Goal: Information Seeking & Learning: Learn about a topic

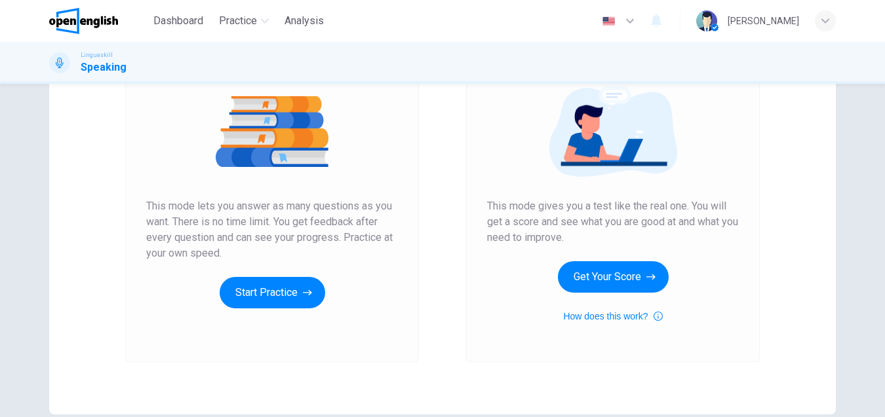
scroll to position [85, 0]
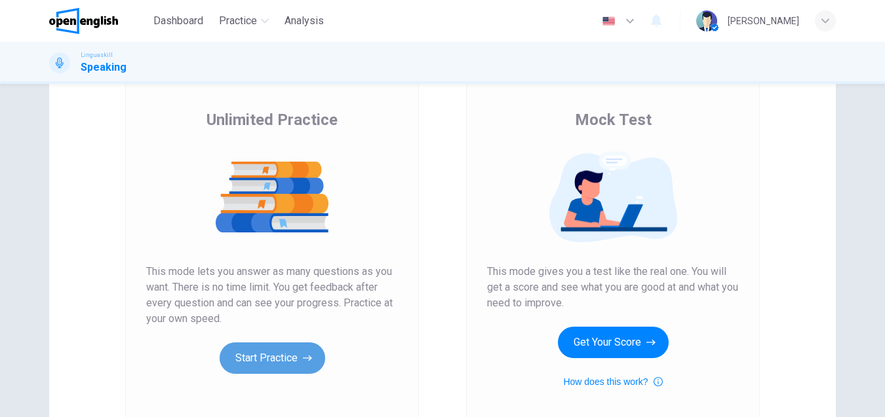
click at [281, 362] on button "Start Practice" at bounding box center [272, 358] width 105 height 31
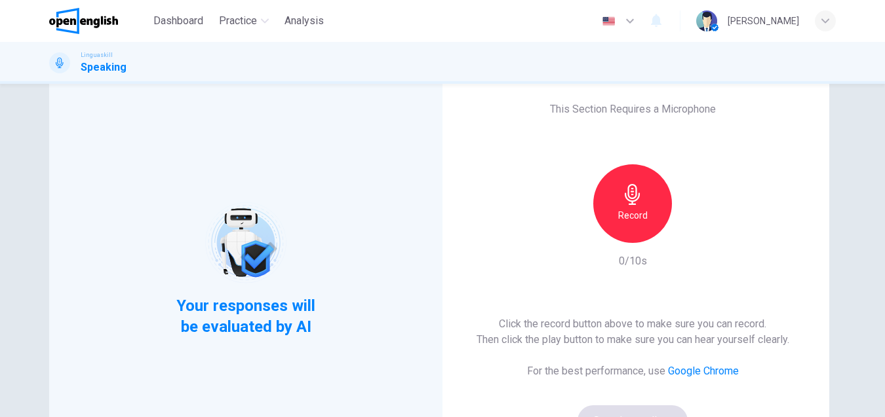
scroll to position [131, 0]
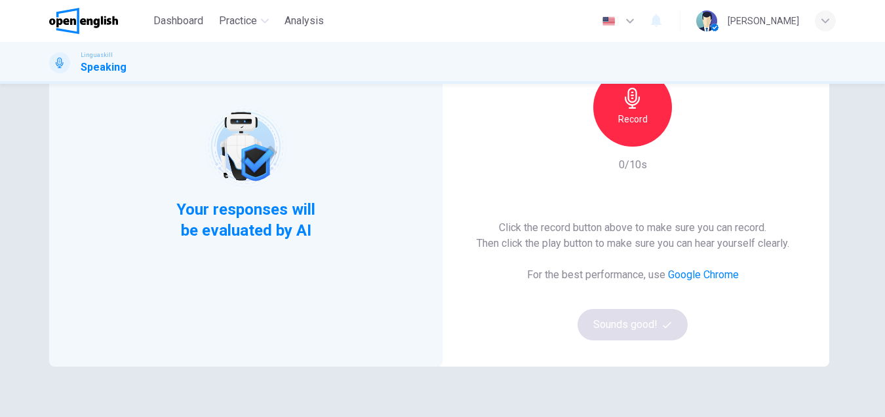
click at [618, 332] on div "Click the record button above to make sure you can record. Then click the play …" at bounding box center [632, 280] width 313 height 121
click at [630, 322] on div "Click the record button above to make sure you can record. Then click the play …" at bounding box center [632, 280] width 313 height 121
click at [640, 130] on div "Record" at bounding box center [632, 107] width 79 height 79
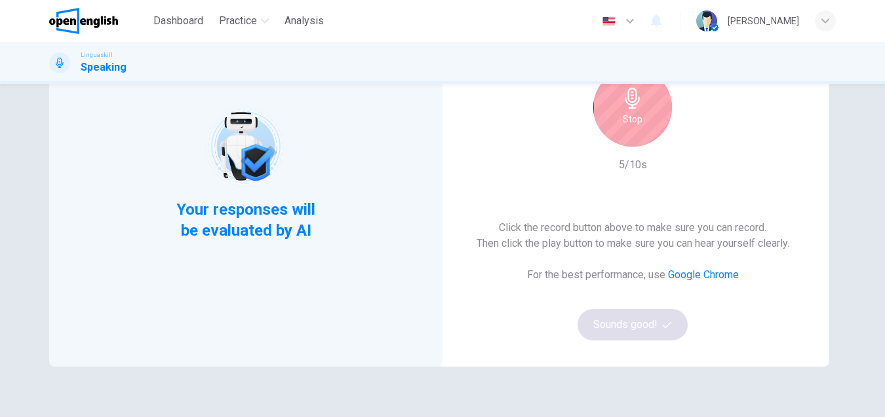
click at [632, 330] on div "Click the record button above to make sure you can record. Then click the play …" at bounding box center [632, 280] width 313 height 121
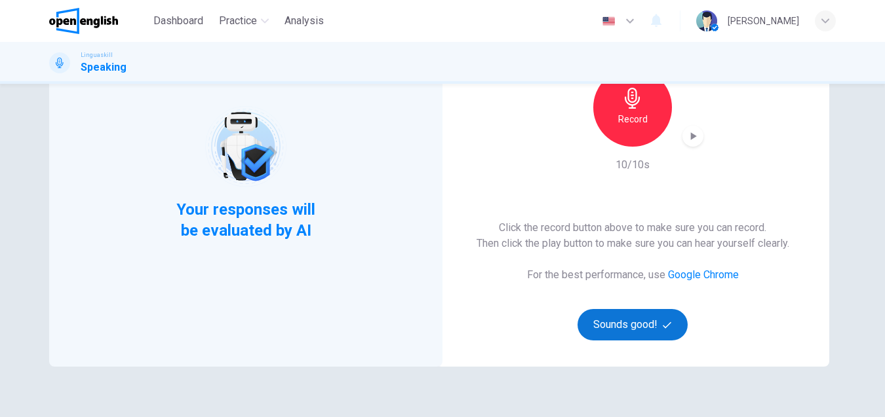
click at [627, 334] on button "Sounds good!" at bounding box center [632, 324] width 110 height 31
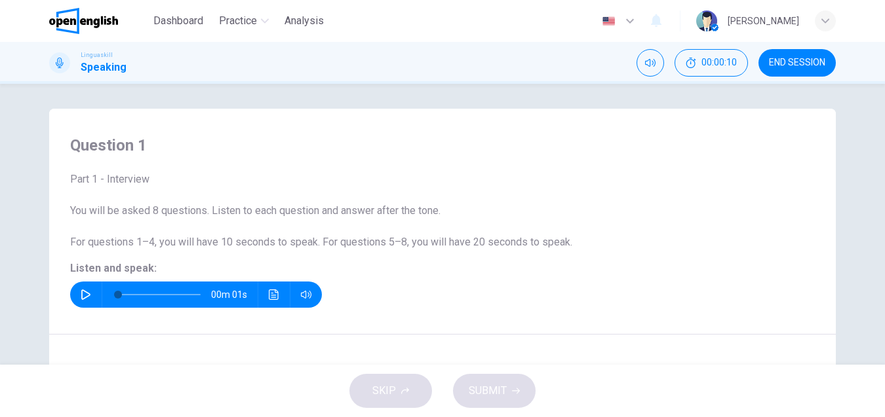
scroll to position [0, 0]
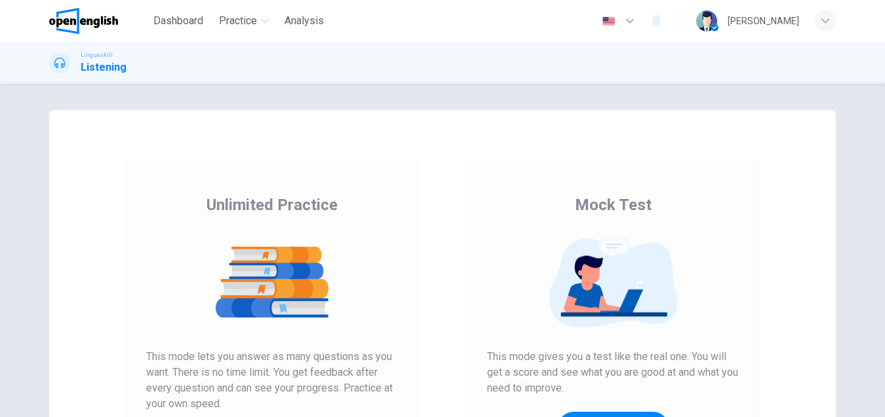
click at [288, 28] on span "Analysis" at bounding box center [303, 21] width 39 height 16
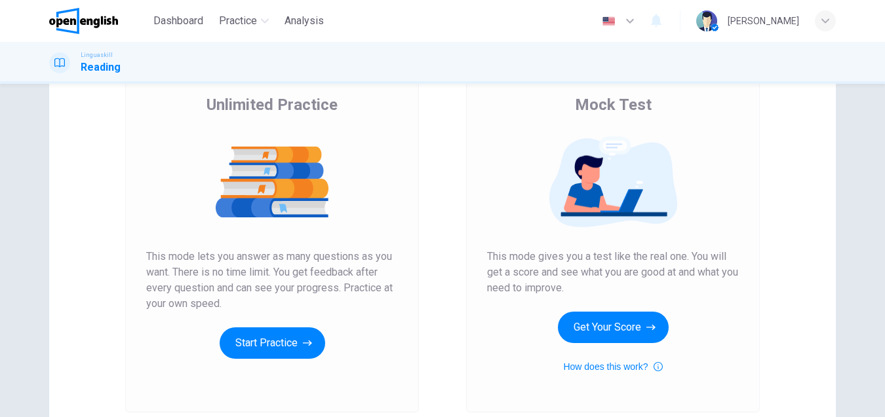
scroll to position [216, 0]
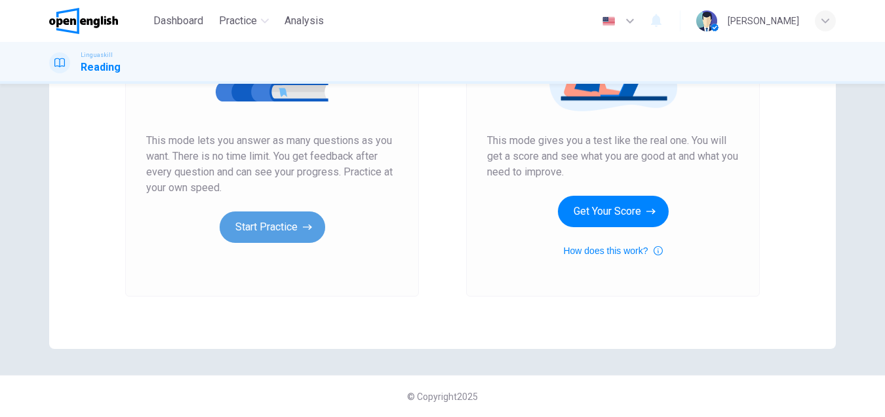
click at [237, 217] on button "Start Practice" at bounding box center [272, 227] width 105 height 31
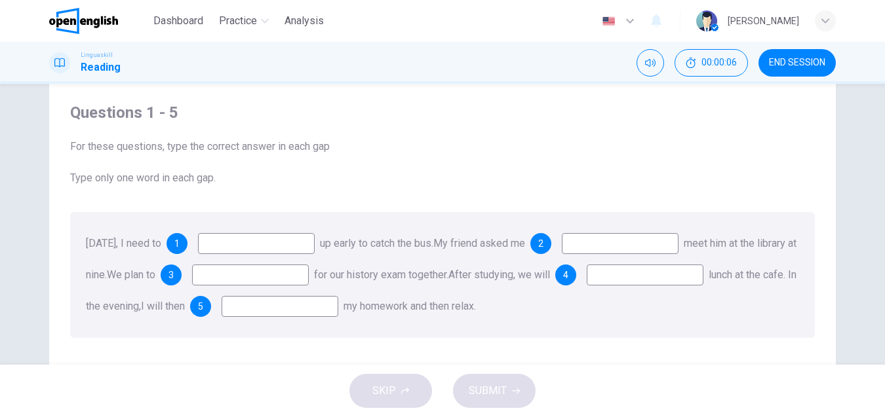
scroll to position [66, 0]
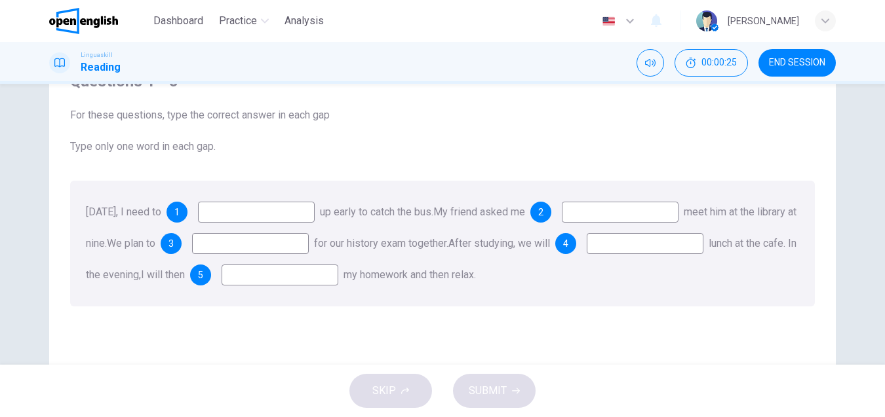
click at [258, 209] on input at bounding box center [256, 212] width 117 height 21
type input "*"
type input "****"
click at [645, 215] on input at bounding box center [620, 212] width 117 height 21
type input "*"
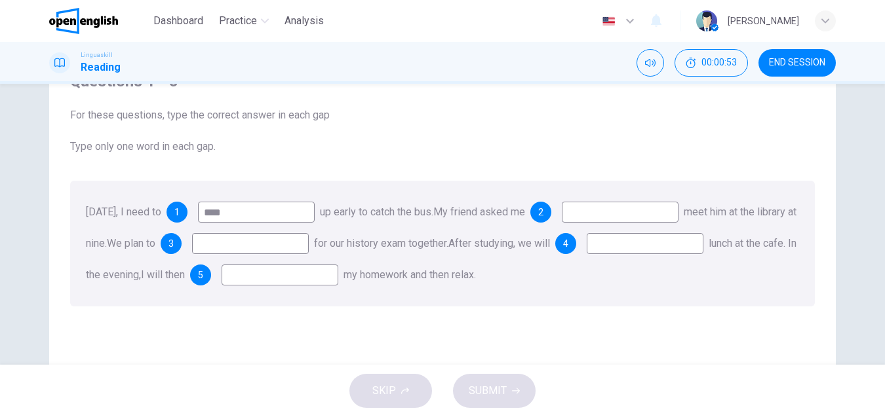
type input "*"
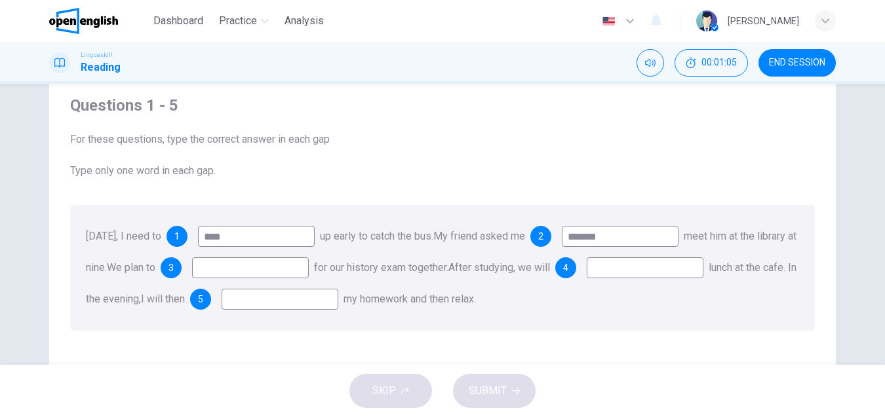
scroll to position [39, 0]
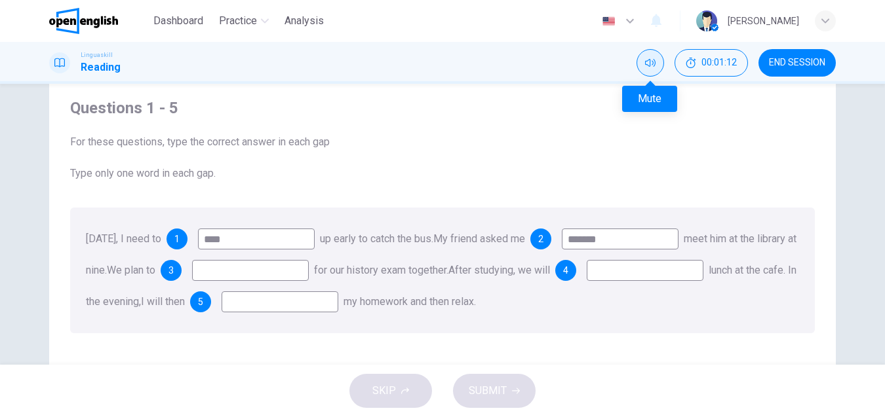
type input "*******"
click at [650, 69] on button "Mute" at bounding box center [650, 63] width 28 height 28
click at [649, 64] on icon "Unmute" at bounding box center [650, 63] width 10 height 10
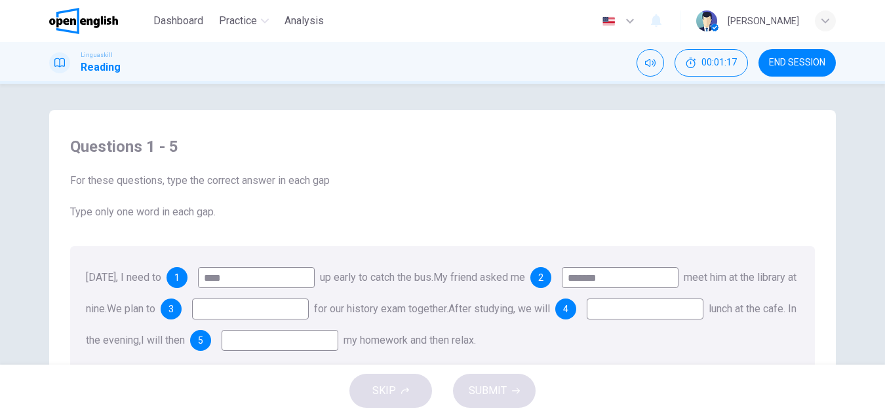
scroll to position [131, 0]
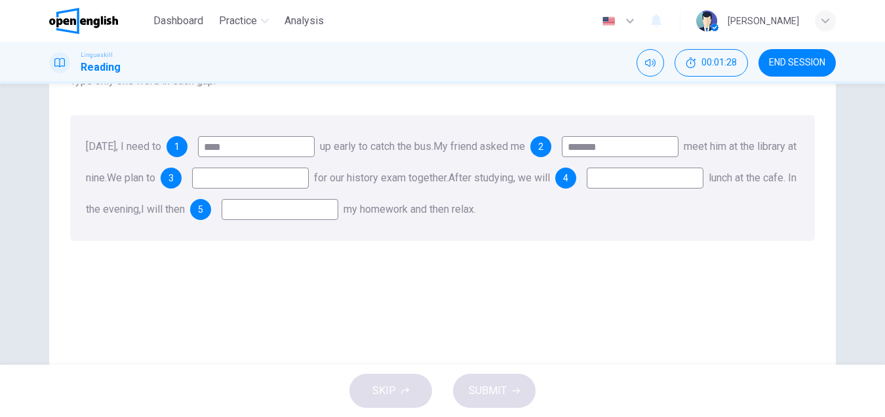
click at [309, 176] on input at bounding box center [250, 178] width 117 height 21
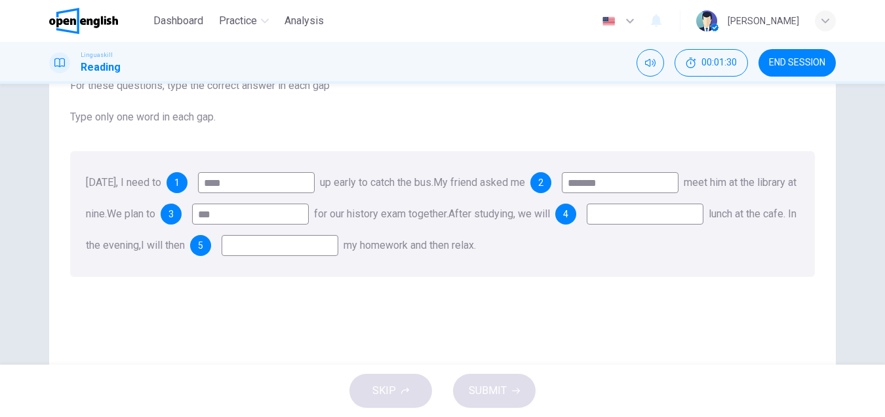
scroll to position [94, 0]
type input "*****"
click at [586, 226] on input at bounding box center [644, 215] width 117 height 21
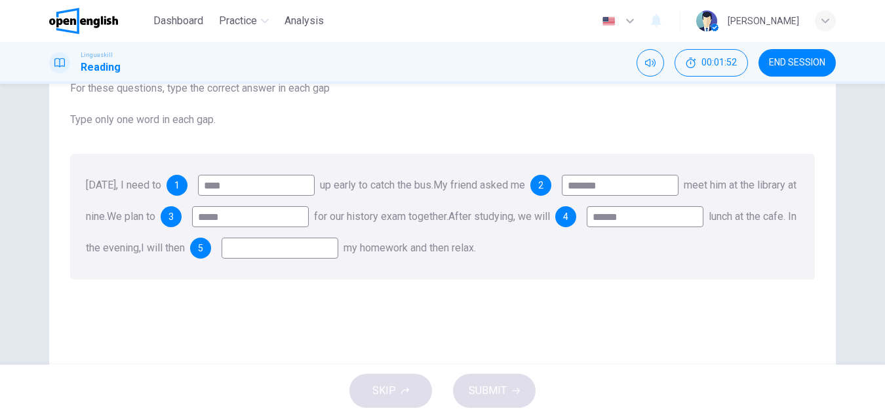
type input "******"
click at [338, 258] on input at bounding box center [279, 248] width 117 height 21
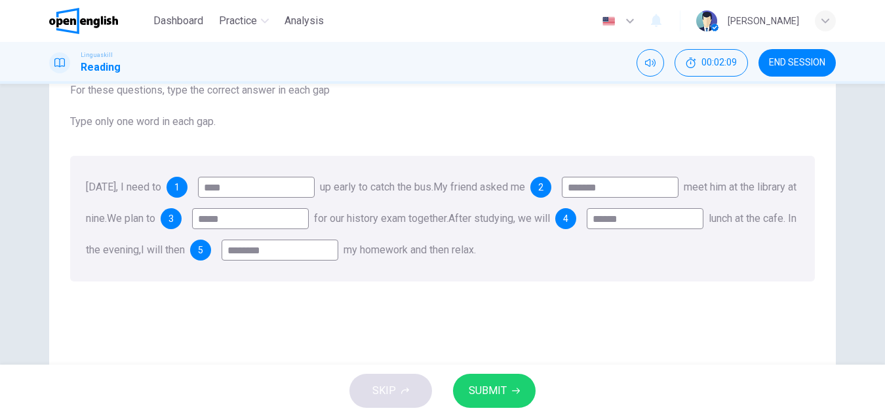
type input "********"
click at [493, 390] on span "SUBMIT" at bounding box center [487, 391] width 38 height 18
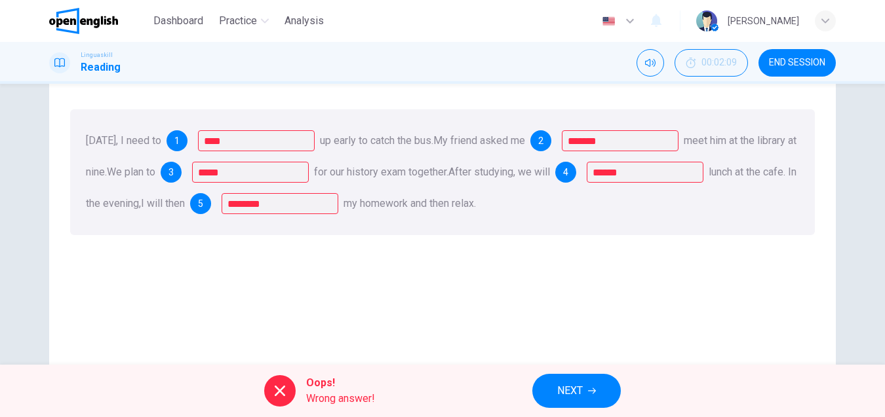
scroll to position [157, 0]
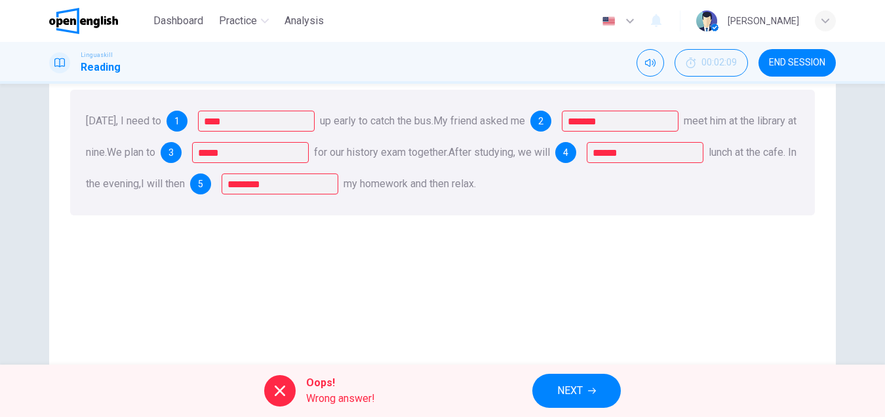
drag, startPoint x: 596, startPoint y: 385, endPoint x: 557, endPoint y: 351, distance: 52.0
click at [596, 386] on button "NEXT" at bounding box center [576, 391] width 88 height 34
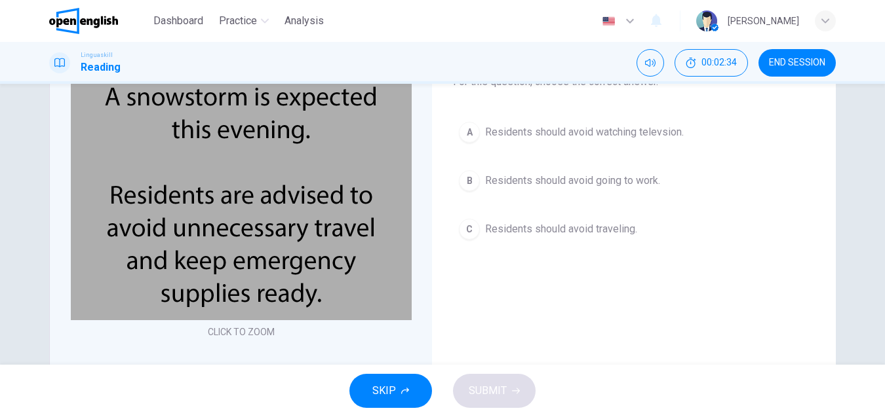
scroll to position [131, 0]
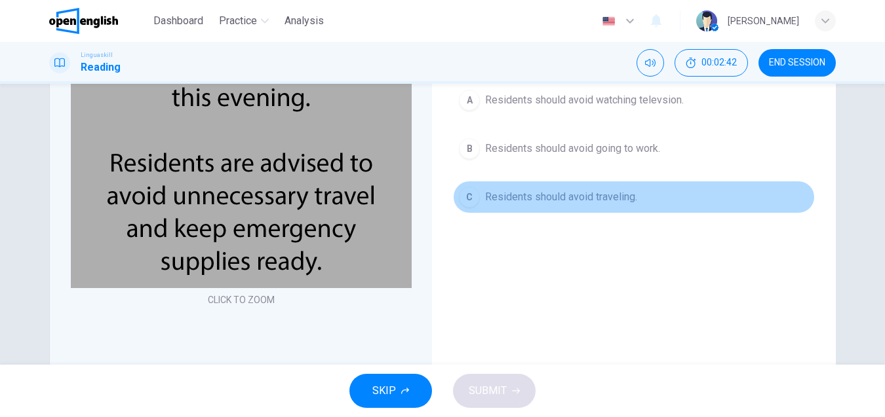
click at [467, 200] on div "C" at bounding box center [469, 197] width 21 height 21
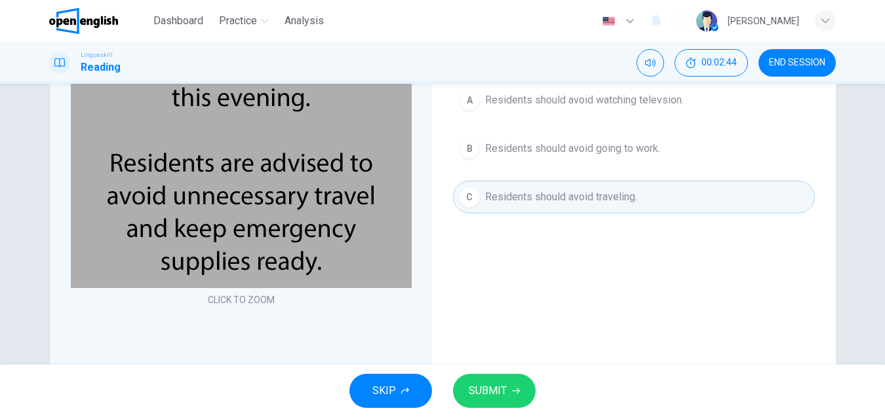
click at [506, 404] on button "SUBMIT" at bounding box center [494, 391] width 83 height 34
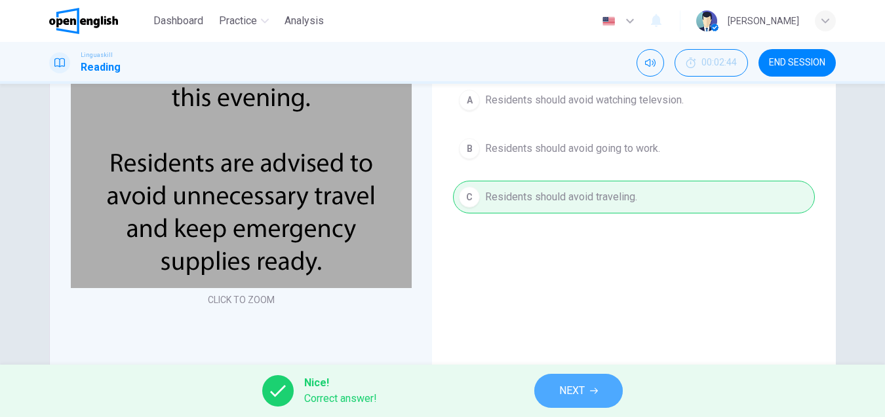
click at [579, 386] on span "NEXT" at bounding box center [572, 391] width 26 height 18
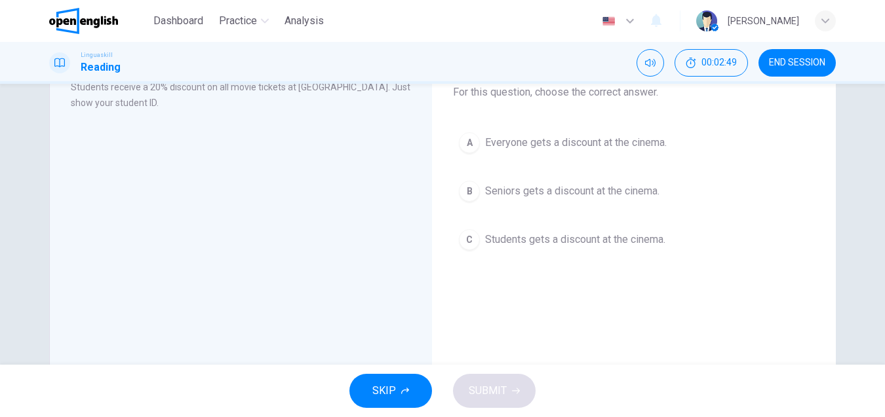
scroll to position [66, 0]
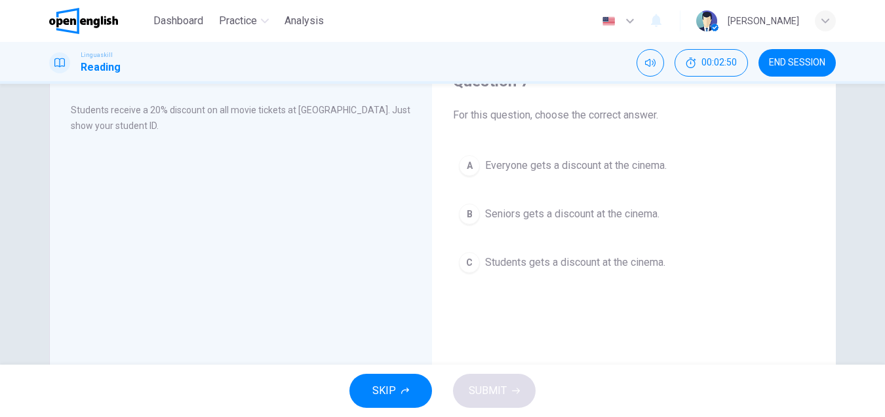
click at [212, 233] on div "Cinema Discount Students receive a 20% discount on all movie tickets at [GEOGRA…" at bounding box center [240, 272] width 383 height 455
drag, startPoint x: 507, startPoint y: 263, endPoint x: 491, endPoint y: 313, distance: 52.2
click at [499, 276] on button "C Students gets a discount at the cinema." at bounding box center [634, 262] width 362 height 33
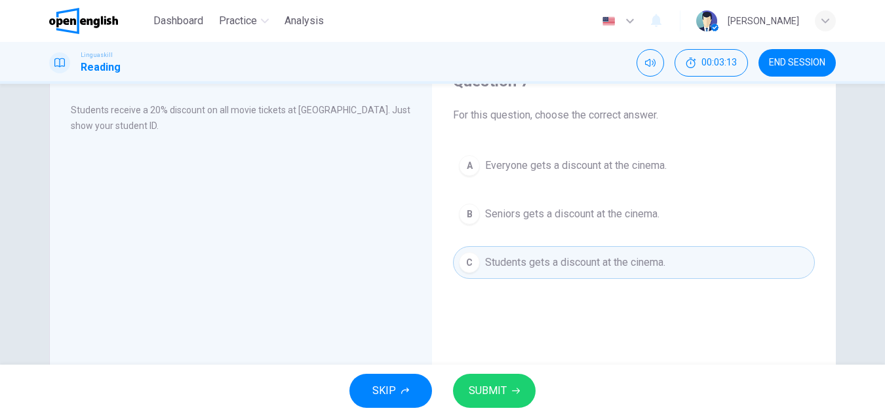
click at [516, 385] on button "SUBMIT" at bounding box center [494, 391] width 83 height 34
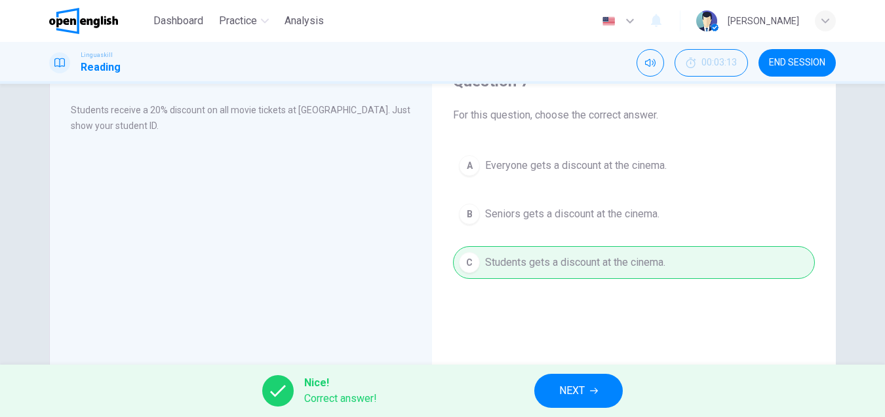
click at [551, 382] on button "NEXT" at bounding box center [578, 391] width 88 height 34
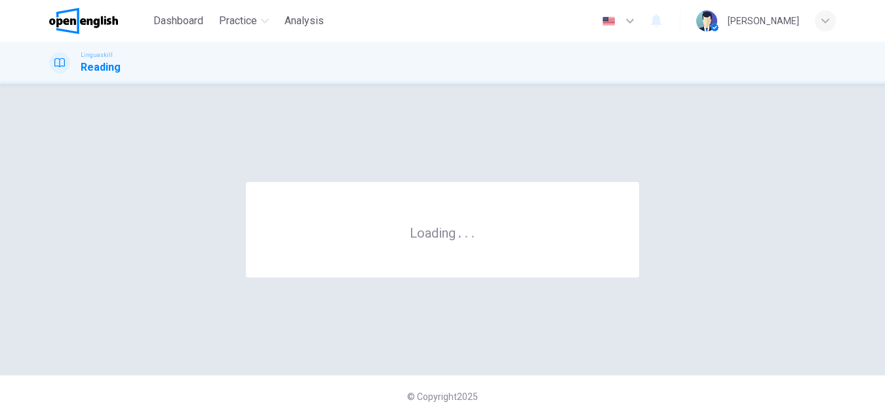
scroll to position [0, 0]
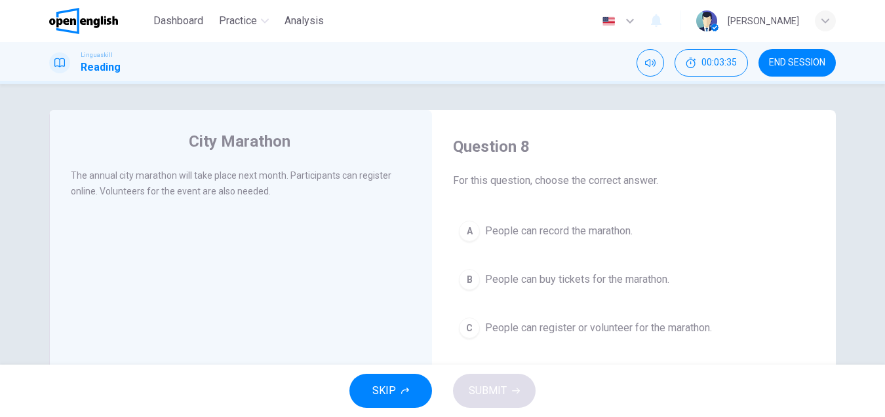
click at [480, 242] on button "A People can record the marathon." at bounding box center [634, 231] width 362 height 33
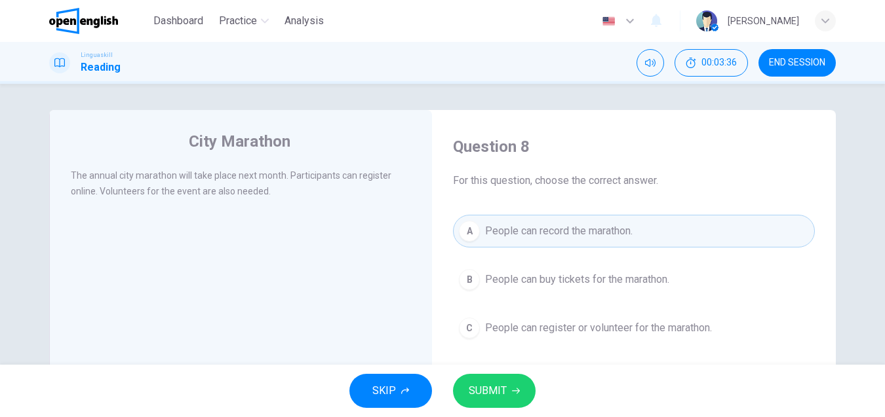
drag, startPoint x: 518, startPoint y: 390, endPoint x: 512, endPoint y: 400, distance: 12.4
click at [516, 393] on icon "button" at bounding box center [516, 391] width 8 height 8
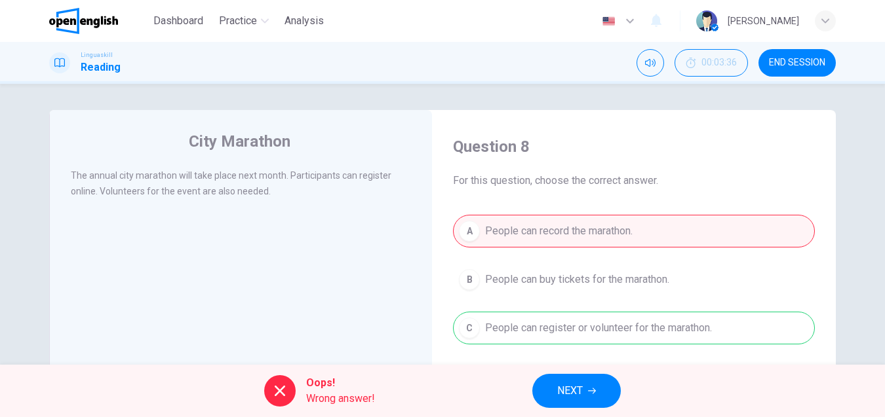
click at [546, 339] on div "A People can record the marathon. B People can buy tickets for the marathon. C …" at bounding box center [634, 280] width 362 height 130
click at [554, 386] on button "NEXT" at bounding box center [576, 391] width 88 height 34
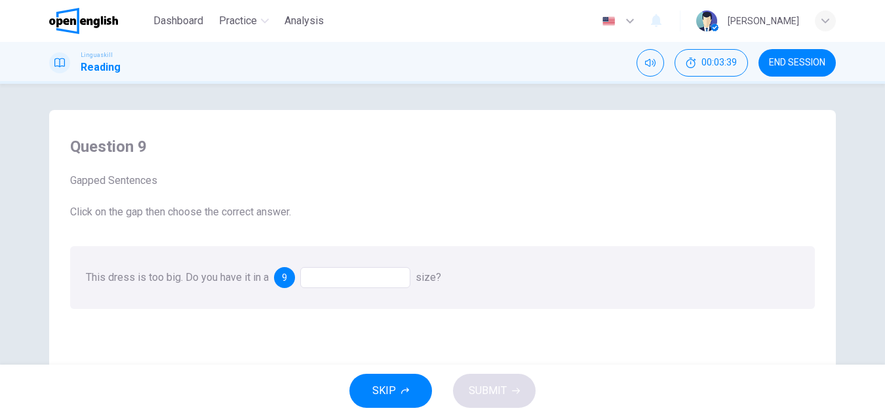
click at [353, 277] on div at bounding box center [355, 277] width 110 height 21
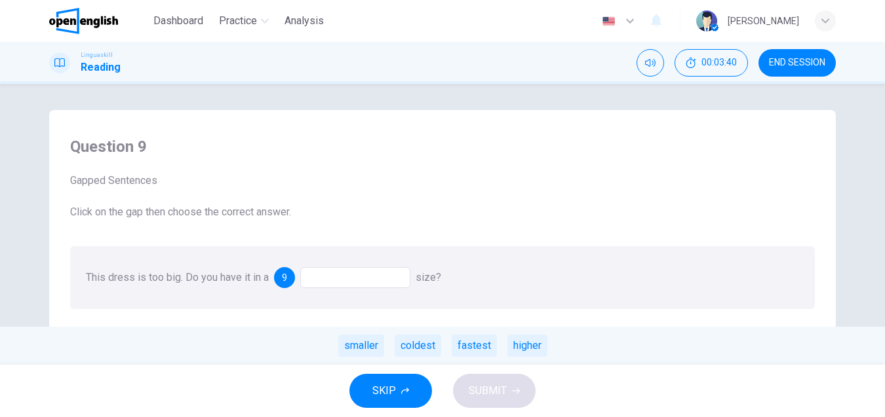
scroll to position [66, 0]
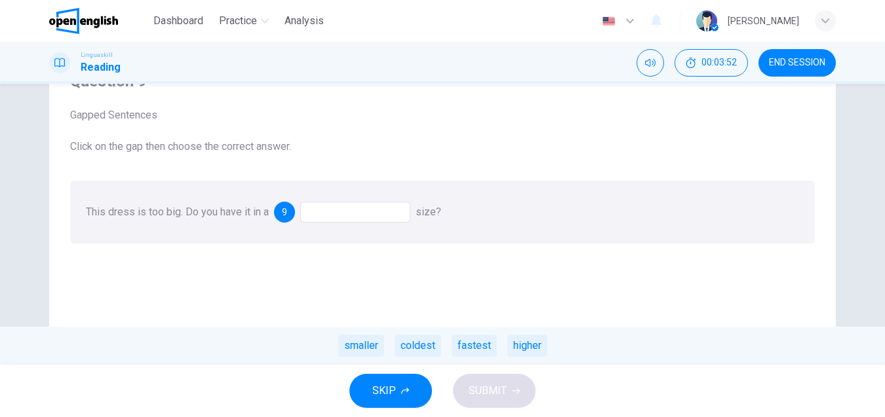
drag, startPoint x: 366, startPoint y: 343, endPoint x: 345, endPoint y: 216, distance: 128.8
click at [345, 216] on div "This dress is too big. Do you have it in a 9 size? smaller coldest fastest high…" at bounding box center [263, 212] width 355 height 12
click at [349, 349] on div "smaller" at bounding box center [361, 346] width 46 height 22
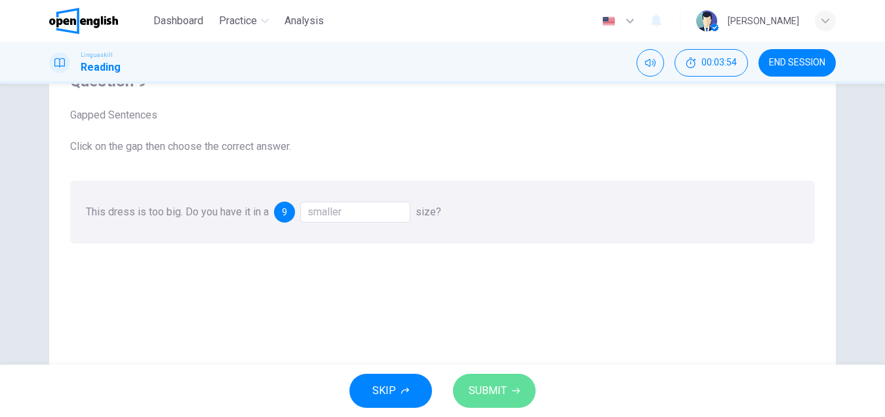
click at [486, 396] on span "SUBMIT" at bounding box center [487, 391] width 38 height 18
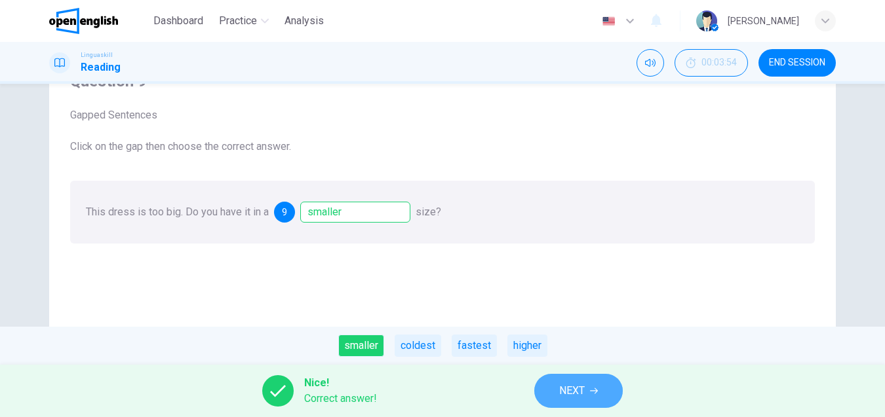
click at [576, 396] on span "NEXT" at bounding box center [572, 391] width 26 height 18
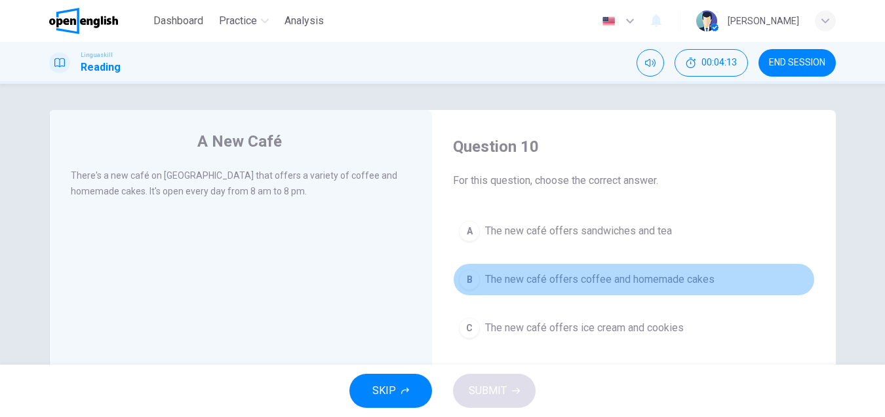
click at [544, 282] on span "The new café offers coffee and homemade cakes" at bounding box center [599, 280] width 229 height 16
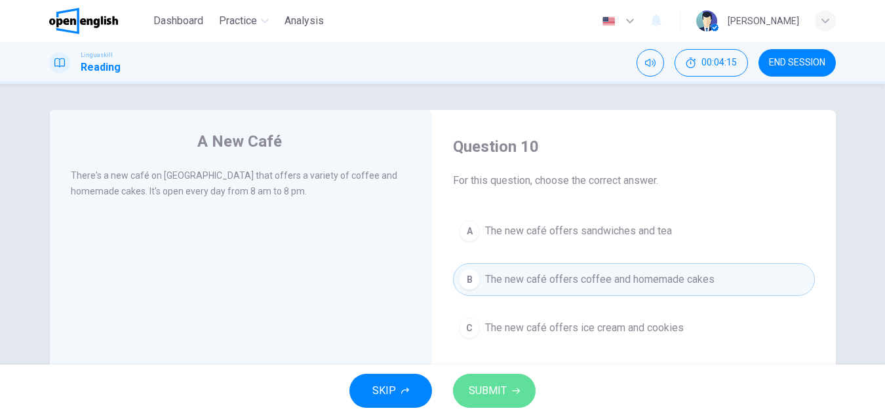
click at [497, 388] on span "SUBMIT" at bounding box center [487, 391] width 38 height 18
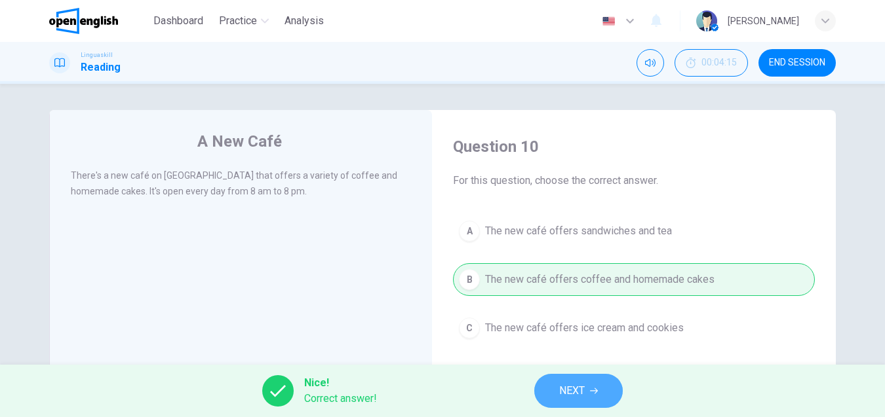
click at [564, 398] on span "NEXT" at bounding box center [572, 391] width 26 height 18
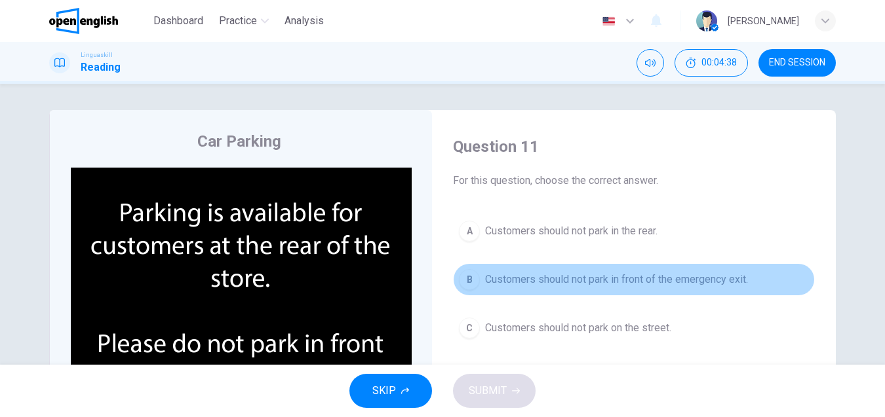
click at [536, 273] on span "Customers should not park in front of the emergency exit." at bounding box center [616, 280] width 263 height 16
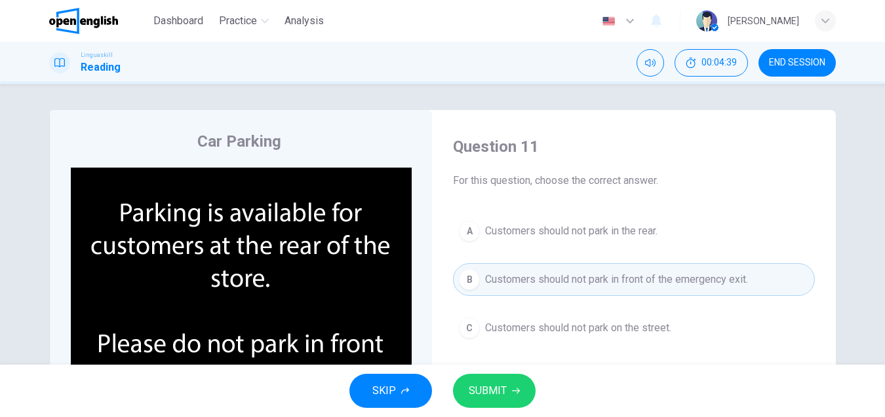
click at [501, 387] on span "SUBMIT" at bounding box center [487, 391] width 38 height 18
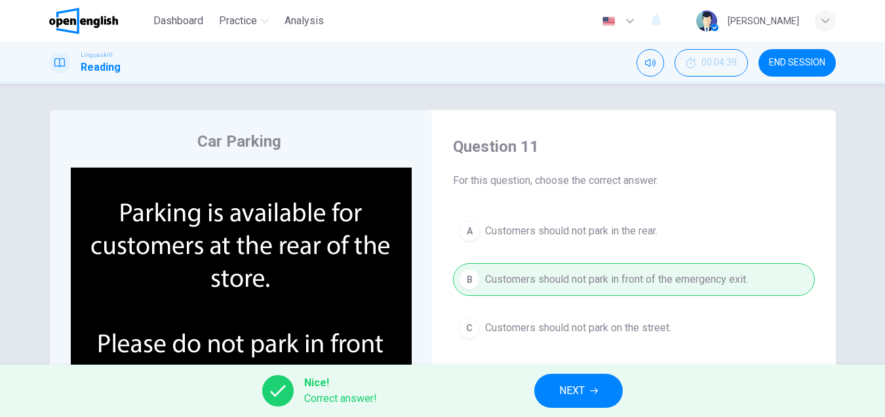
click at [560, 387] on span "NEXT" at bounding box center [572, 391] width 26 height 18
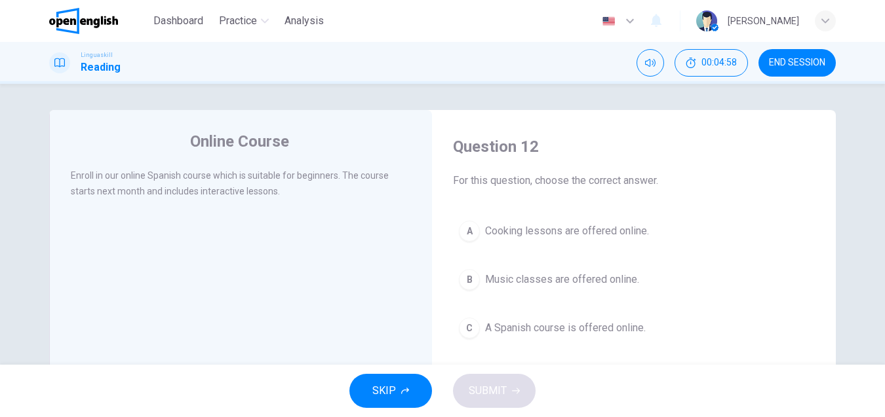
click at [565, 328] on span "A Spanish course is offered online." at bounding box center [565, 328] width 161 height 16
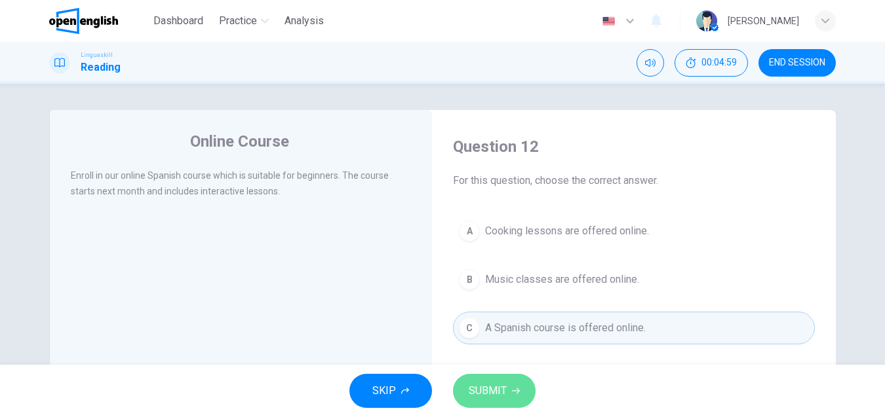
click at [506, 385] on button "SUBMIT" at bounding box center [494, 391] width 83 height 34
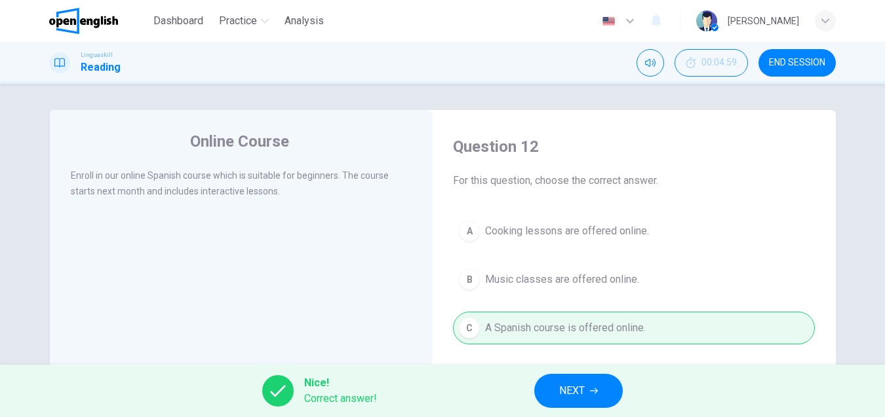
click at [586, 385] on button "NEXT" at bounding box center [578, 391] width 88 height 34
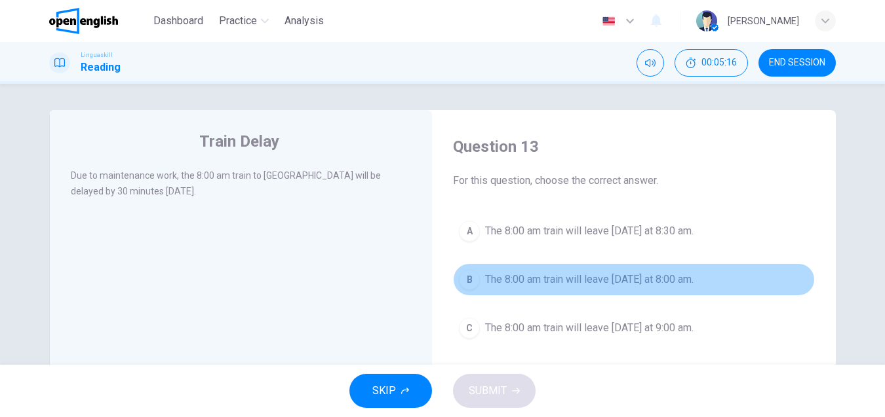
click at [529, 279] on span "The 8:00 am train will leave [DATE] at 8:00 am." at bounding box center [589, 280] width 208 height 16
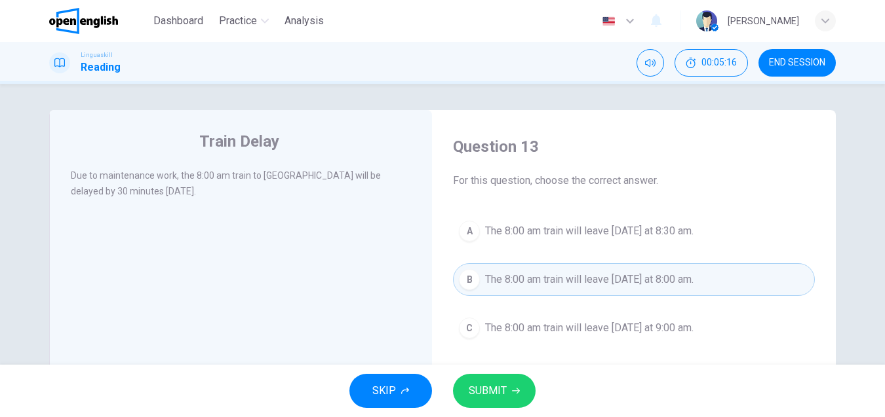
click at [506, 388] on button "SUBMIT" at bounding box center [494, 391] width 83 height 34
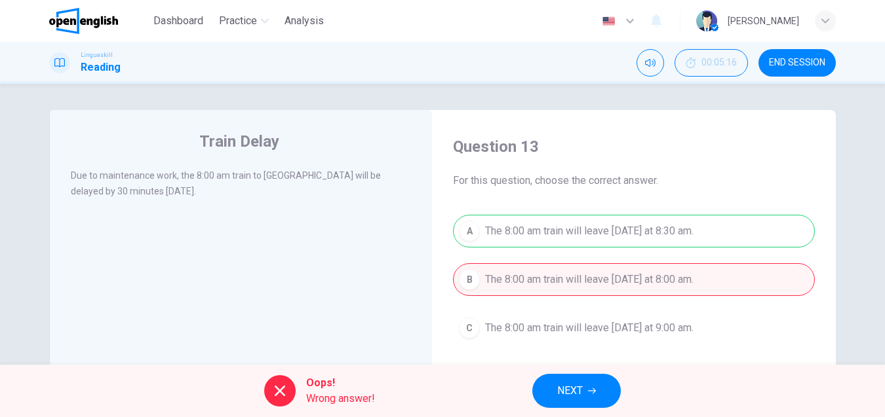
click at [563, 380] on button "NEXT" at bounding box center [576, 391] width 88 height 34
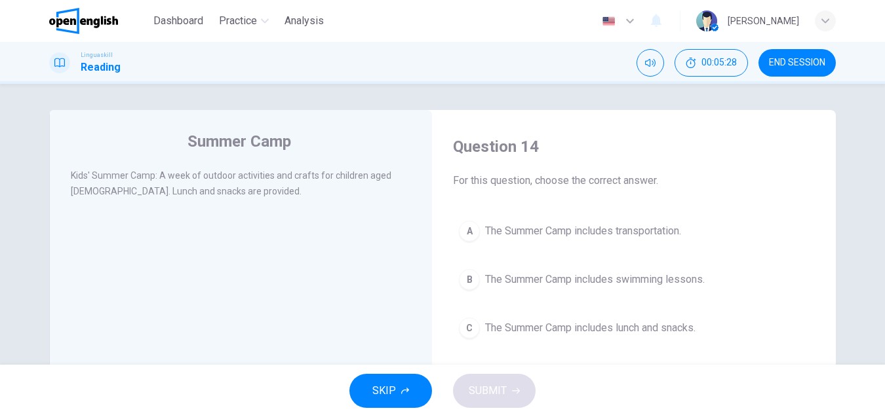
click at [583, 331] on span "The Summer Camp includes lunch and snacks." at bounding box center [590, 328] width 210 height 16
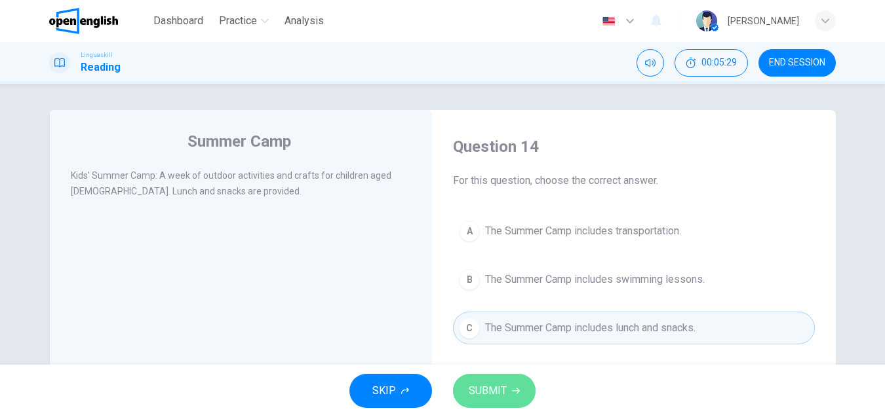
click at [505, 405] on button "SUBMIT" at bounding box center [494, 391] width 83 height 34
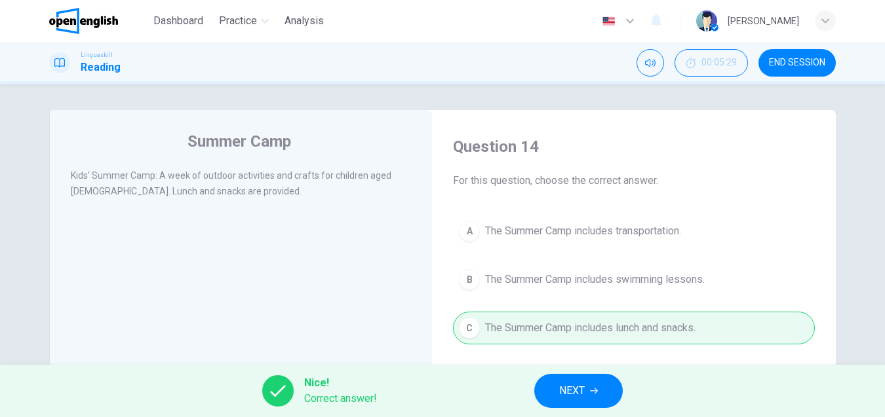
click at [567, 376] on button "NEXT" at bounding box center [578, 391] width 88 height 34
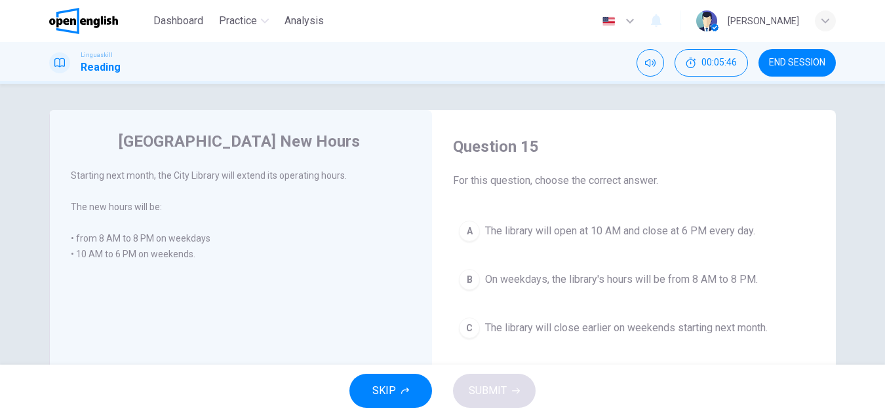
click at [520, 278] on span "On weekdays, the library's hours will be from 8 AM to 8 PM." at bounding box center [621, 280] width 273 height 16
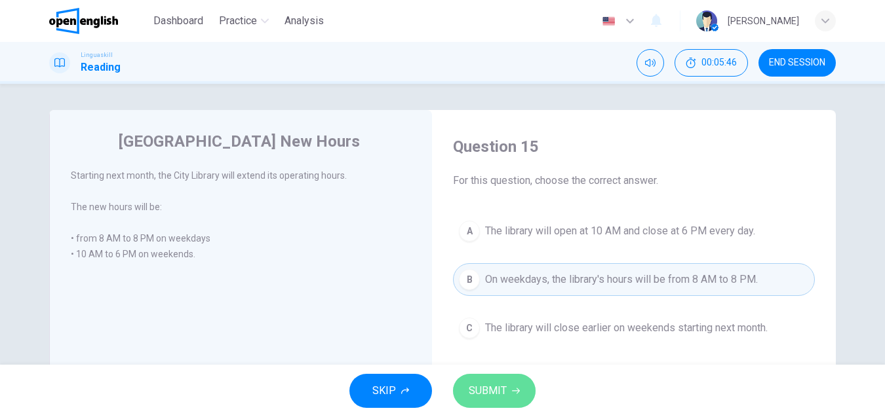
click at [474, 381] on button "SUBMIT" at bounding box center [494, 391] width 83 height 34
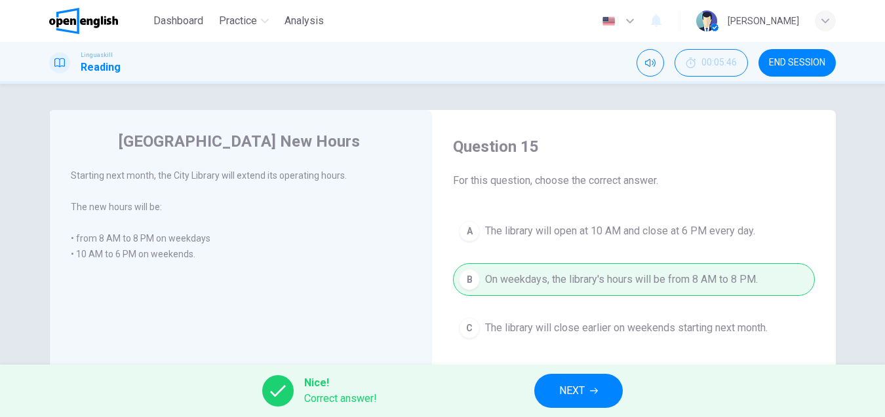
click at [571, 389] on span "NEXT" at bounding box center [572, 391] width 26 height 18
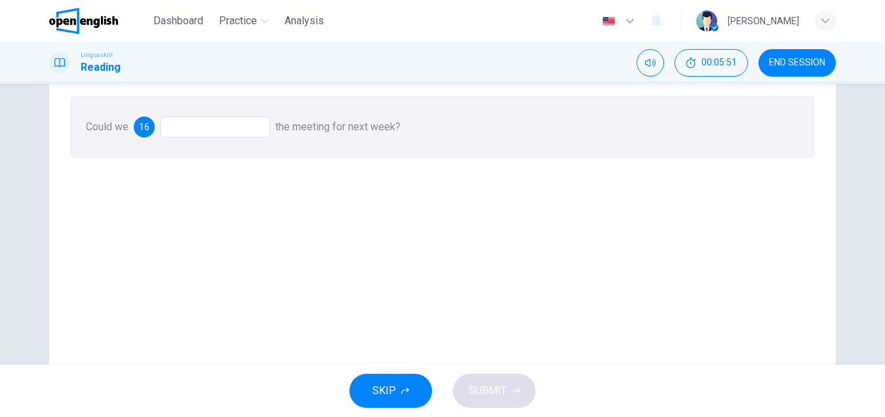
scroll to position [66, 0]
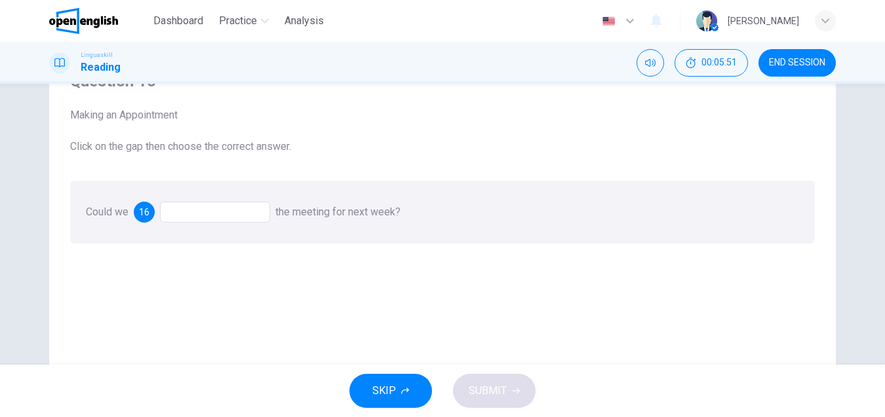
click at [218, 267] on div "Question 16 Making an Appointment Click on the gap then choose the correct answ…" at bounding box center [442, 279] width 765 height 442
click at [227, 220] on div at bounding box center [215, 212] width 110 height 21
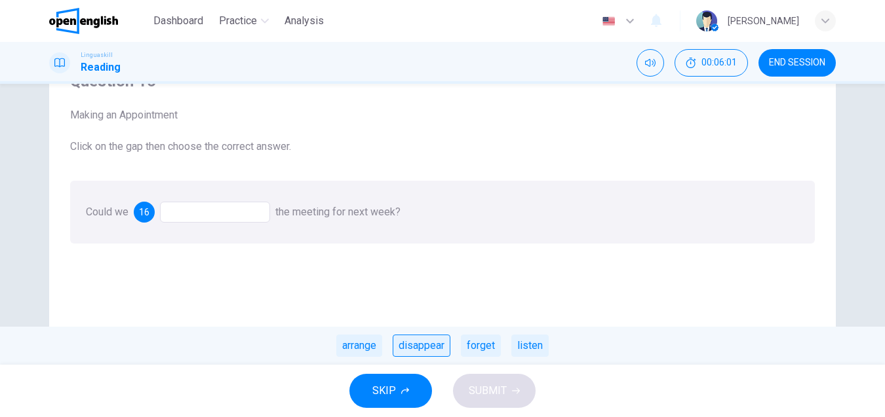
click at [412, 346] on div "disappear" at bounding box center [421, 346] width 58 height 22
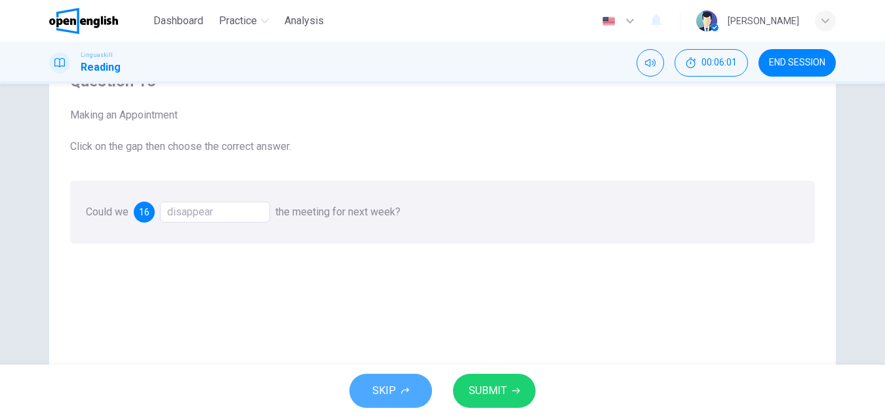
click at [390, 381] on button "SKIP" at bounding box center [390, 391] width 83 height 34
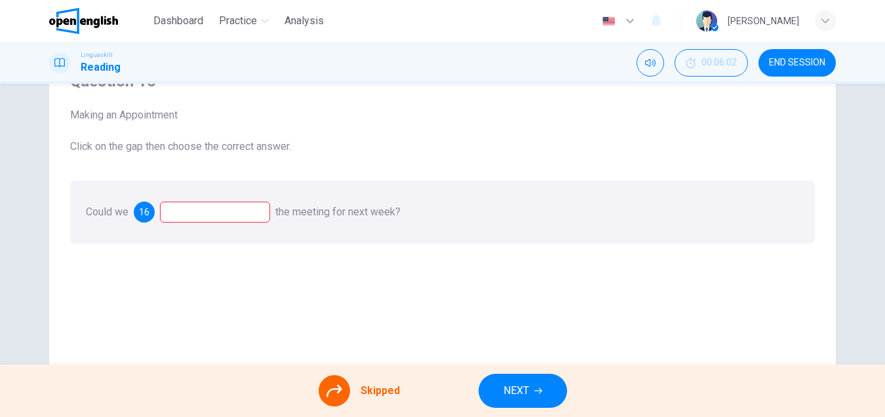
click at [208, 214] on div at bounding box center [215, 212] width 110 height 21
click at [233, 212] on div at bounding box center [215, 212] width 110 height 21
click at [221, 212] on div at bounding box center [215, 212] width 110 height 21
click at [503, 392] on span "NEXT" at bounding box center [516, 391] width 26 height 18
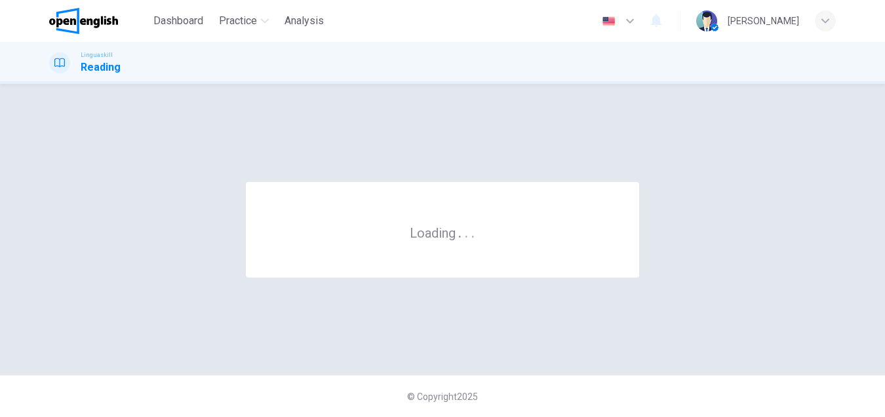
scroll to position [0, 0]
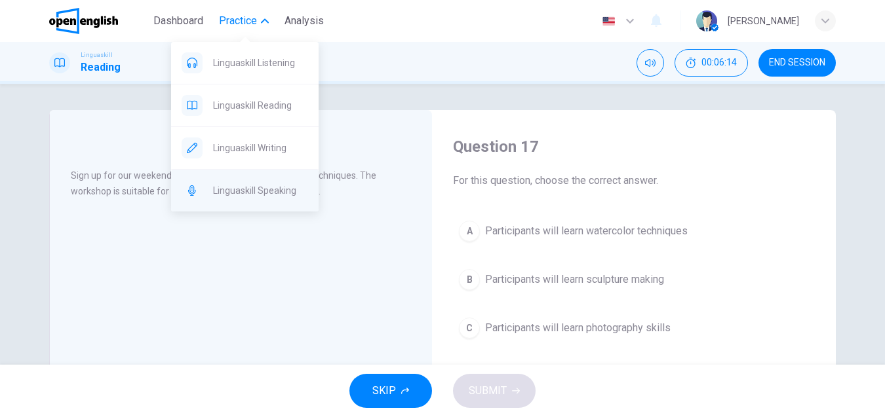
click at [254, 191] on span "Linguaskill Speaking" at bounding box center [260, 191] width 95 height 16
